Goal: Task Accomplishment & Management: Use online tool/utility

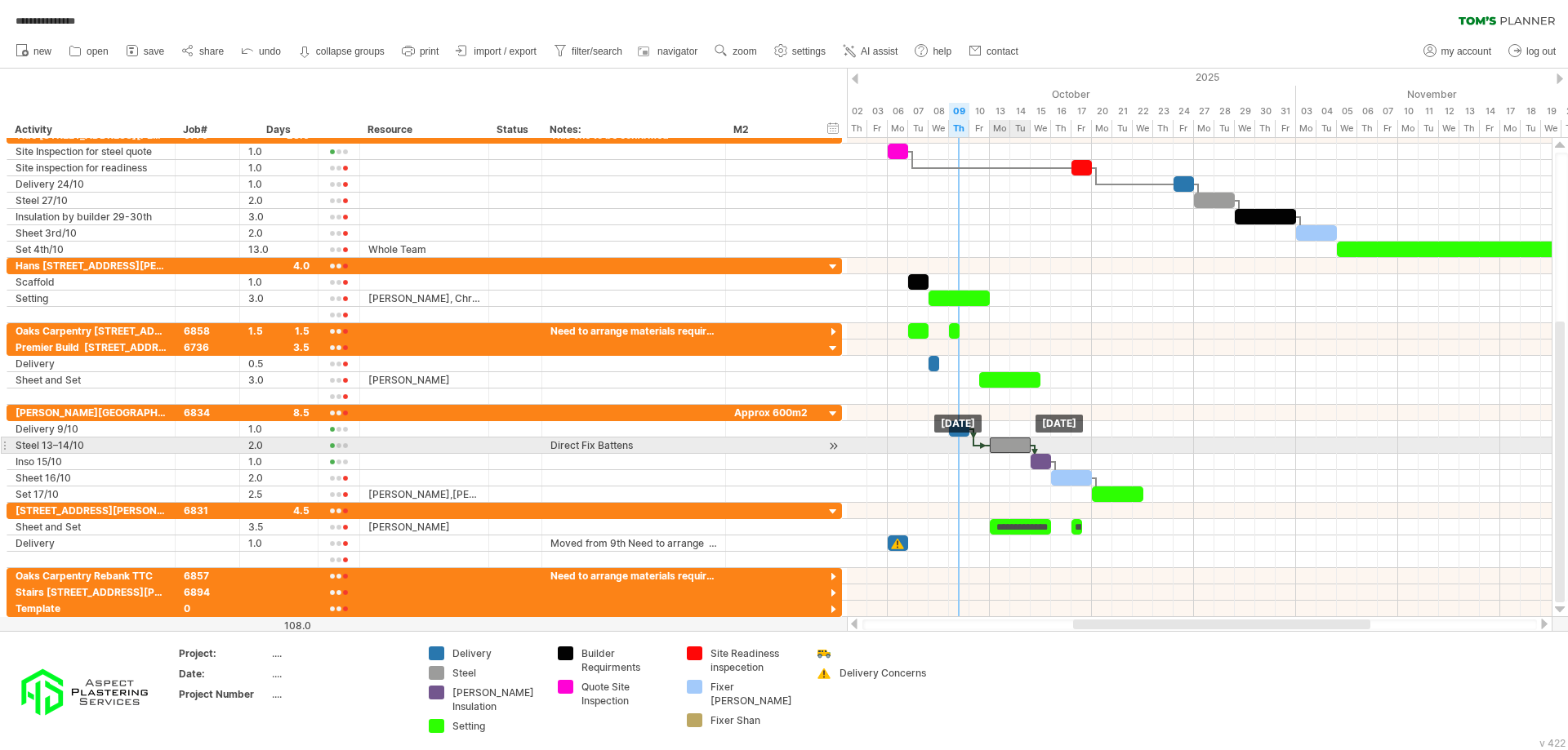
click at [1001, 444] on div at bounding box center [1010, 445] width 41 height 16
drag, startPoint x: 990, startPoint y: 445, endPoint x: 949, endPoint y: 450, distance: 41.3
click at [949, 450] on span at bounding box center [948, 445] width 7 height 16
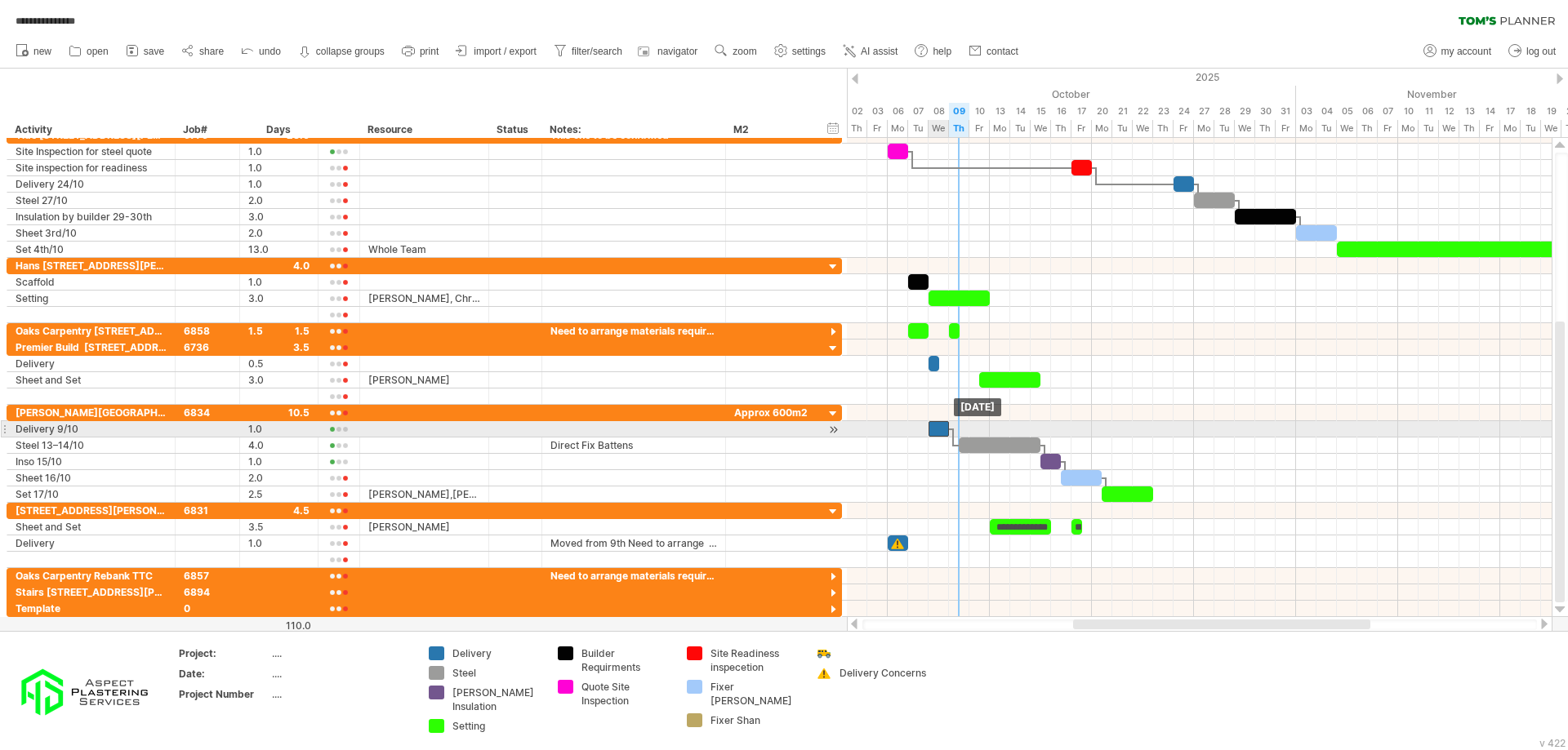
click at [942, 428] on div at bounding box center [939, 429] width 20 height 16
click at [951, 444] on div at bounding box center [952, 437] width 5 height 18
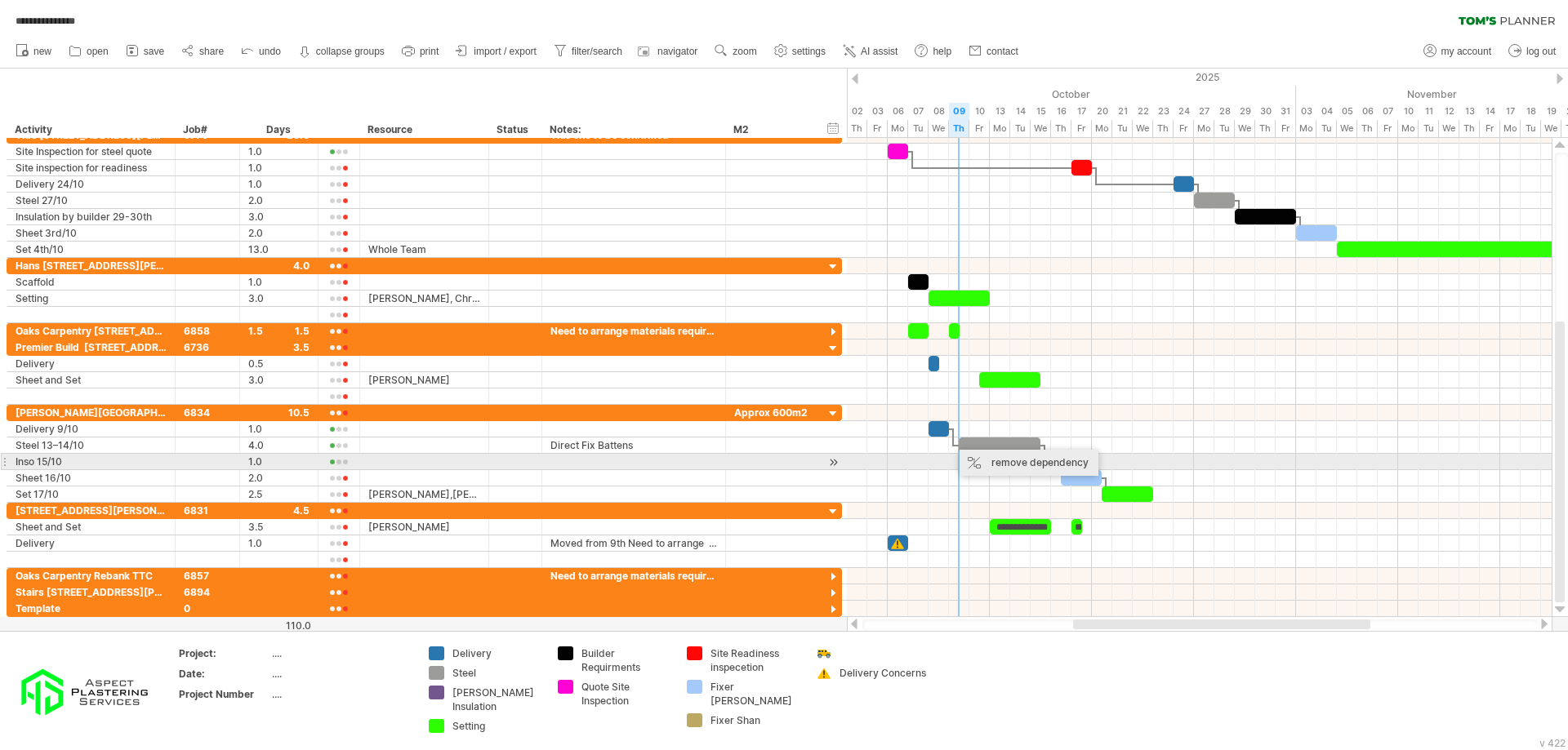
click at [1017, 458] on div "remove dependency" at bounding box center [1028, 462] width 139 height 26
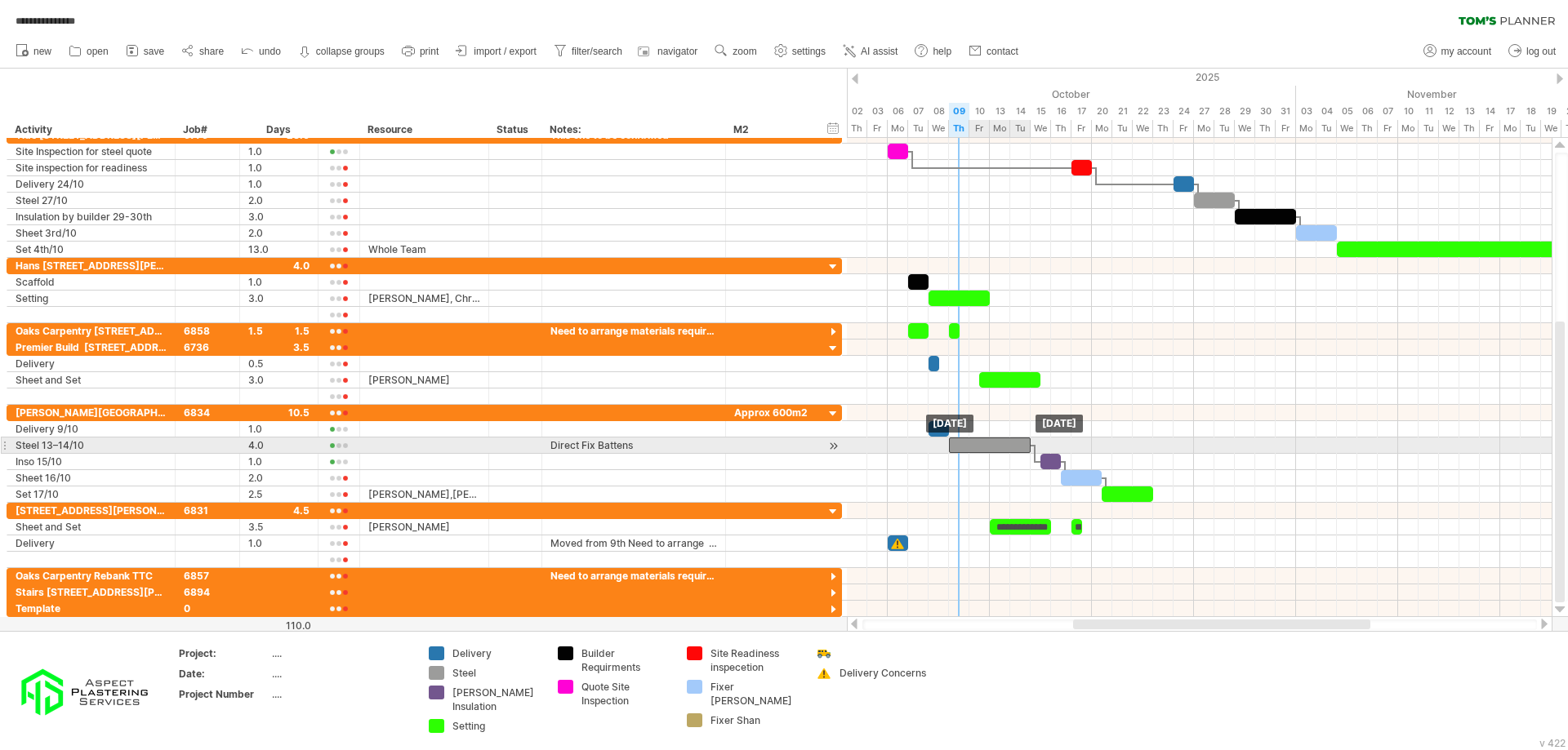
drag, startPoint x: 978, startPoint y: 444, endPoint x: 964, endPoint y: 445, distance: 14.0
click at [964, 445] on div at bounding box center [990, 445] width 82 height 16
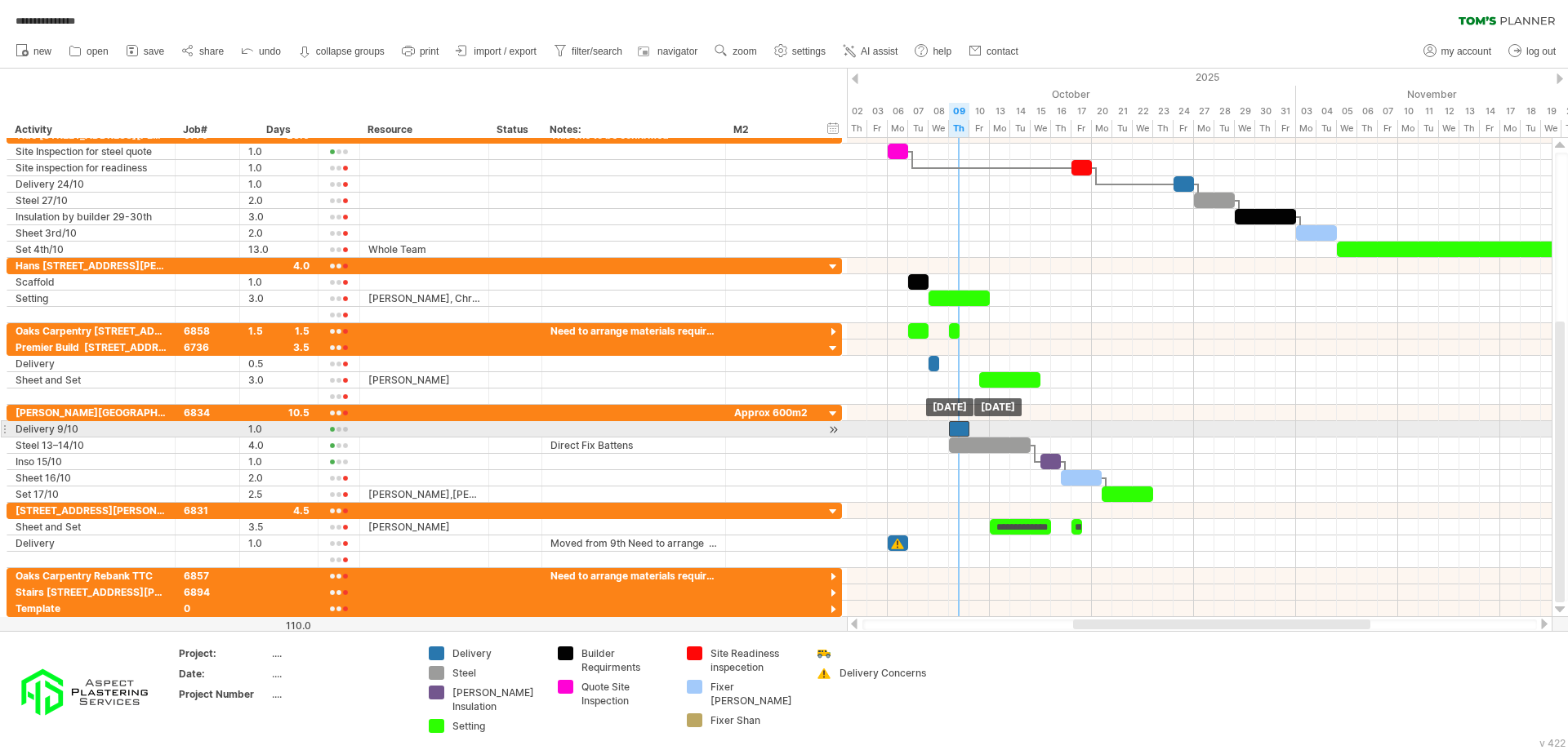
drag, startPoint x: 942, startPoint y: 430, endPoint x: 959, endPoint y: 434, distance: 17.5
click at [959, 434] on div at bounding box center [959, 429] width 20 height 16
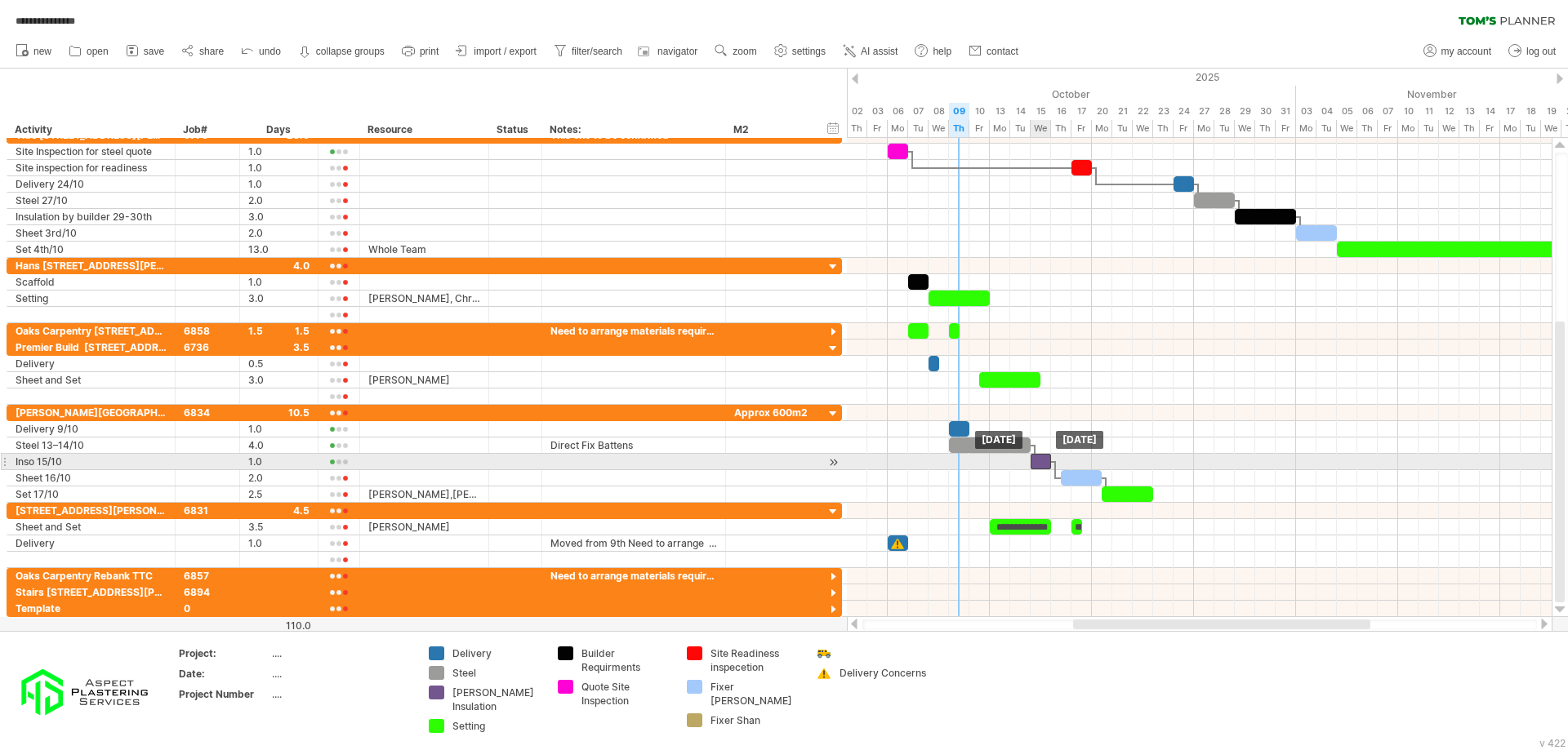
drag, startPoint x: 1050, startPoint y: 467, endPoint x: 1039, endPoint y: 466, distance: 11.0
click at [1039, 466] on div at bounding box center [1040, 462] width 20 height 16
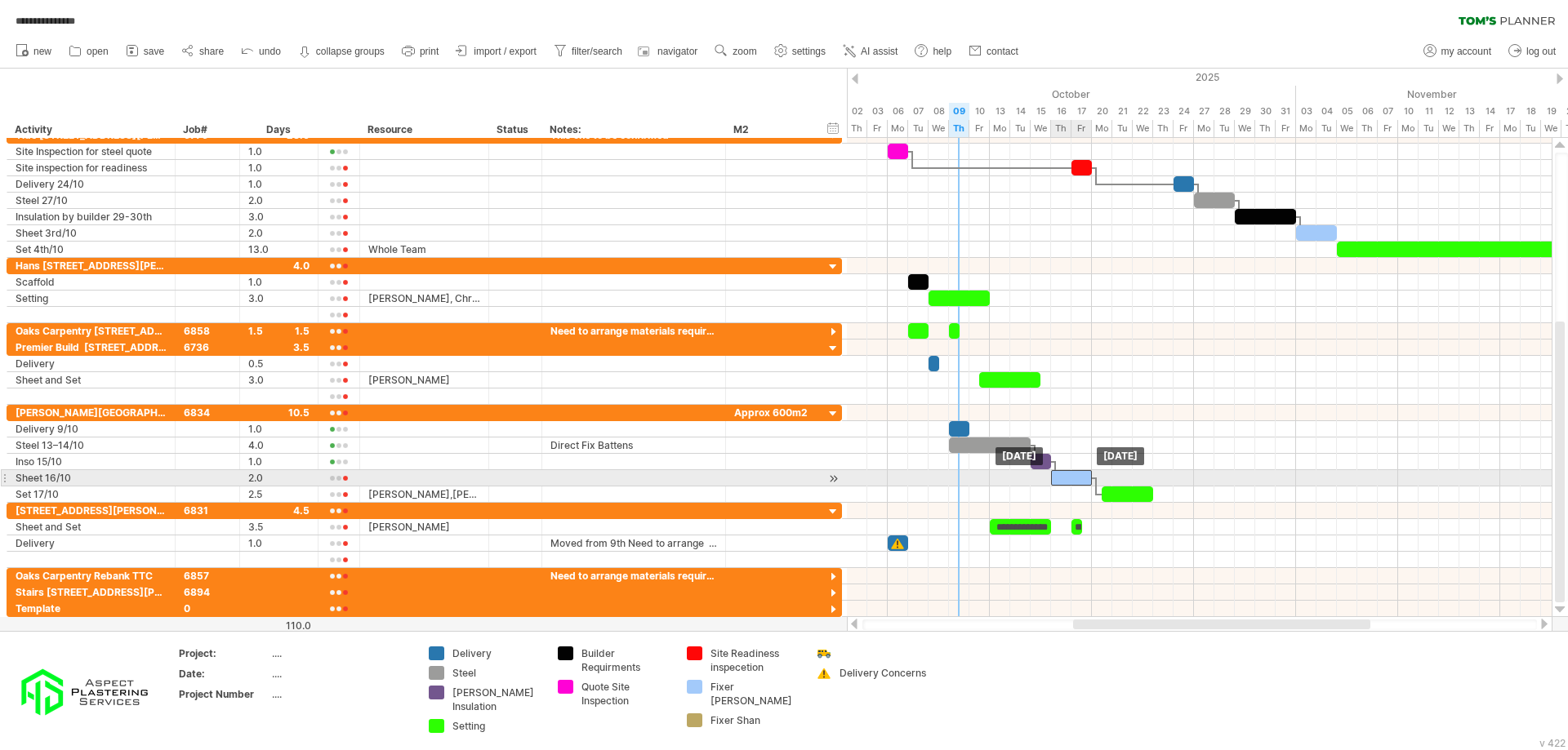
drag, startPoint x: 1079, startPoint y: 476, endPoint x: 1070, endPoint y: 475, distance: 9.1
click at [1070, 475] on div at bounding box center [1071, 477] width 41 height 16
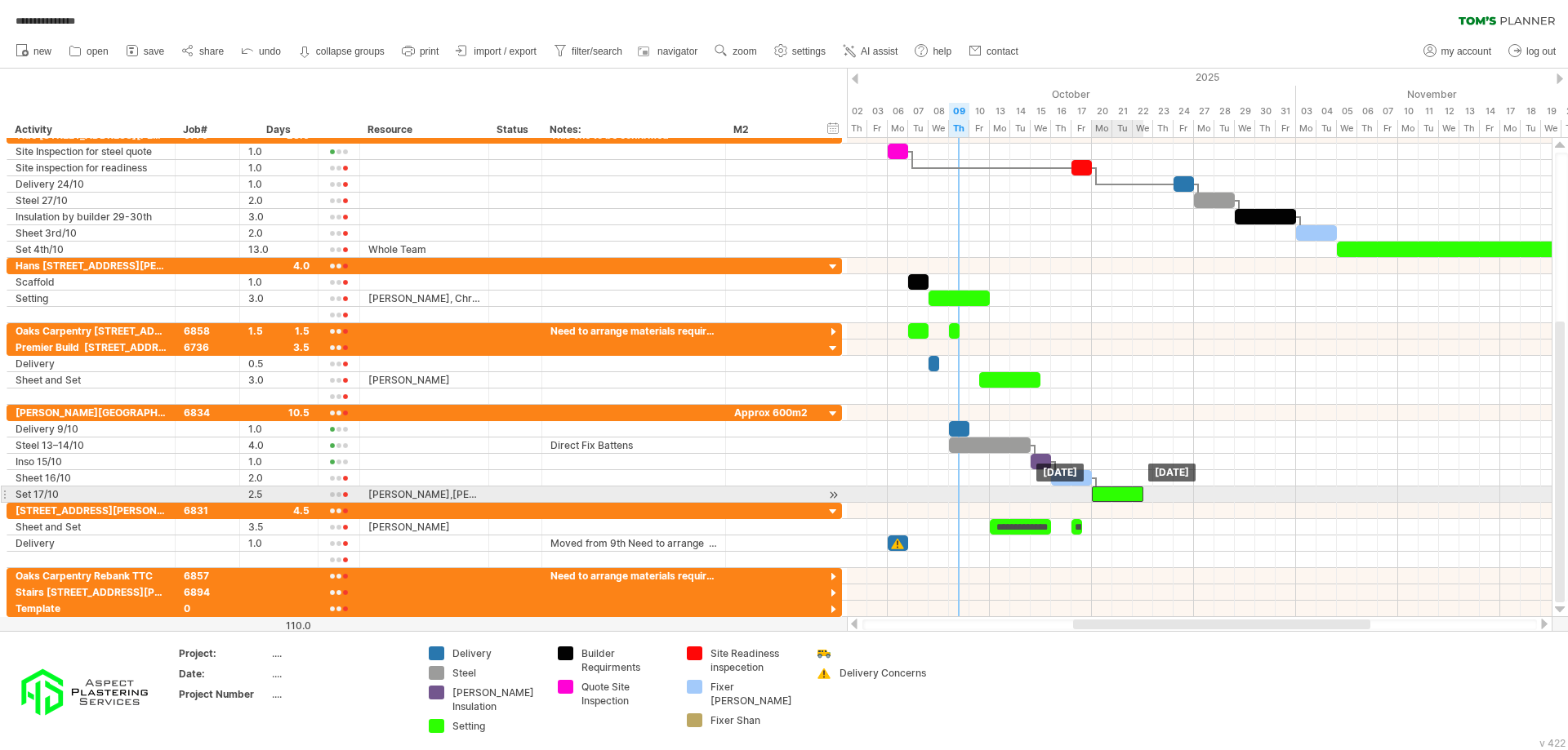
drag, startPoint x: 1113, startPoint y: 490, endPoint x: 1099, endPoint y: 490, distance: 14.0
click at [1099, 490] on div at bounding box center [1117, 494] width 51 height 16
